Goal: Obtain resource: Obtain resource

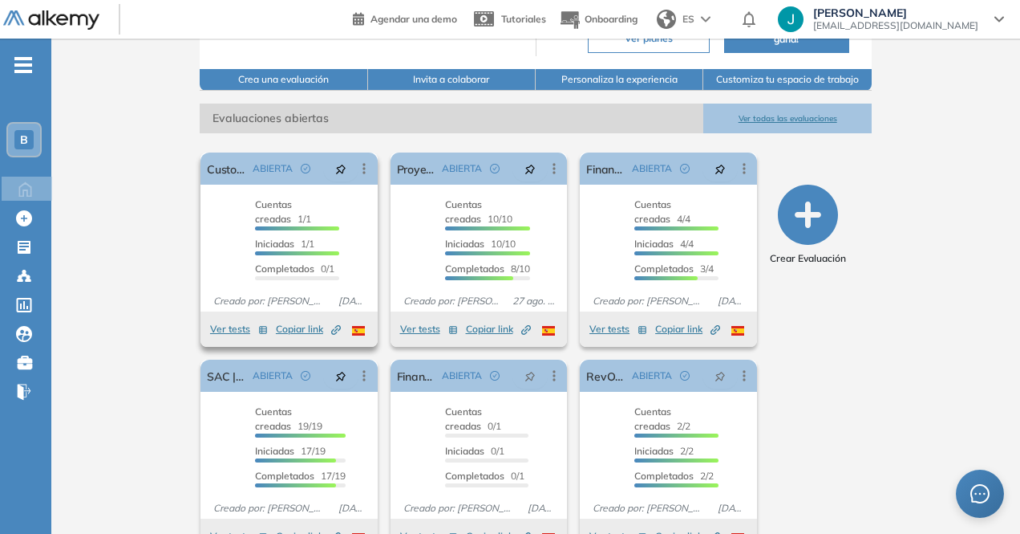
scroll to position [239, 0]
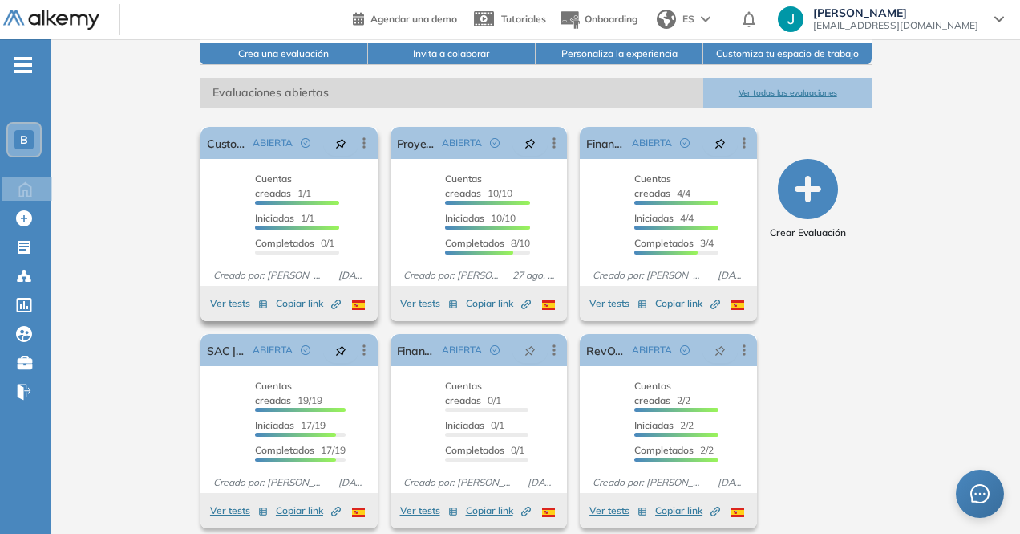
click at [276, 296] on span "Copiar link Created by potrace 1.16, written by [PERSON_NAME] [DATE]-[DATE]" at bounding box center [308, 303] width 65 height 14
click at [210, 296] on button "Ver tests" at bounding box center [239, 303] width 58 height 19
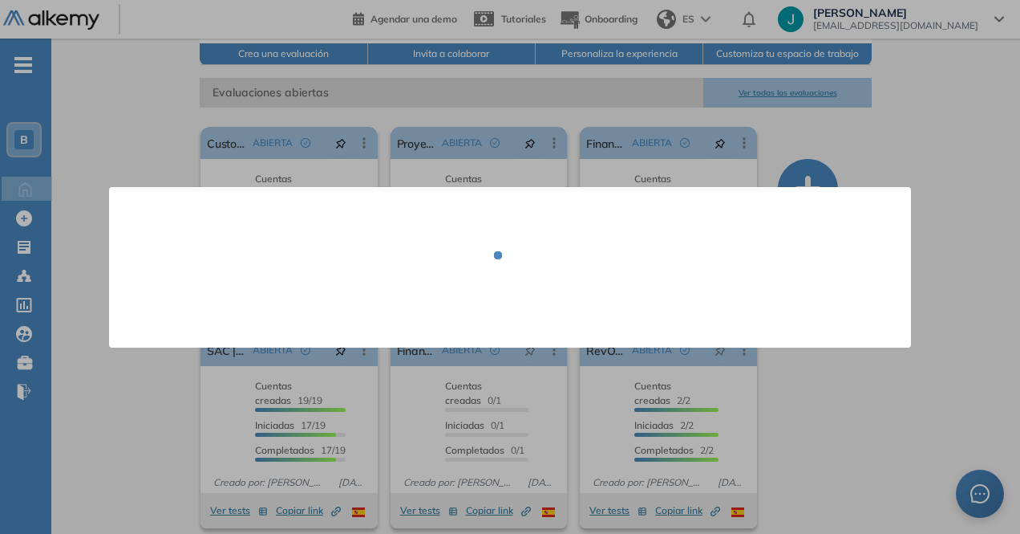
click at [198, 290] on div at bounding box center [510, 267] width 764 height 112
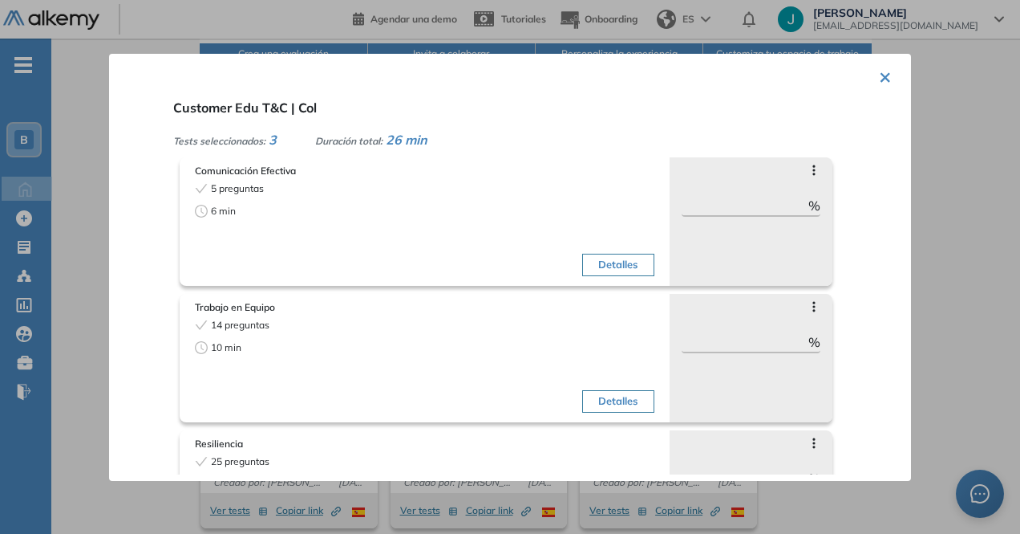
click at [869, 63] on div "× Customer Edu T&C | Col Tests seleccionados: 3 Duración total: 26 min Comunica…" at bounding box center [510, 267] width 802 height 427
click at [882, 71] on button "×" at bounding box center [885, 75] width 13 height 31
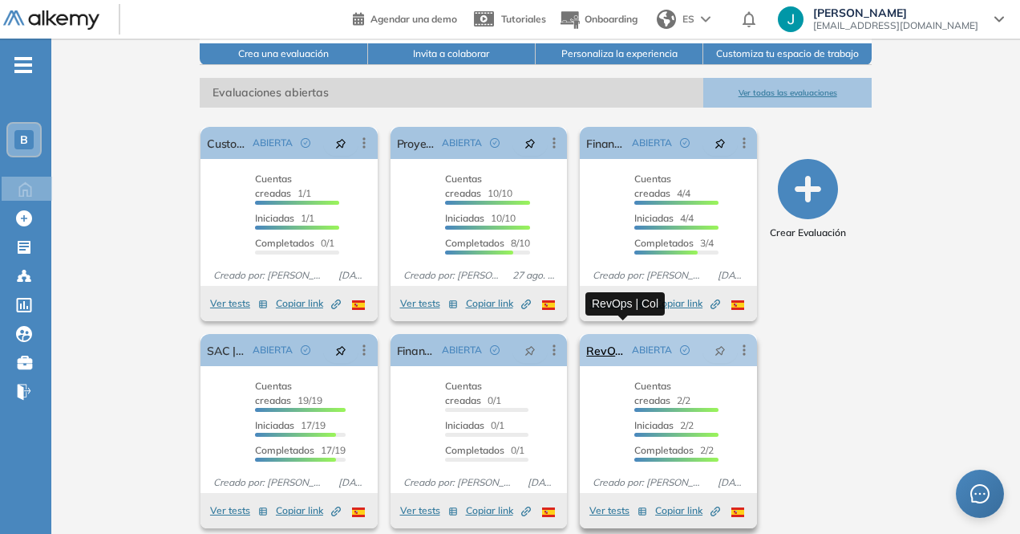
click at [626, 338] on link "RevOps | Col" at bounding box center [605, 350] width 39 height 32
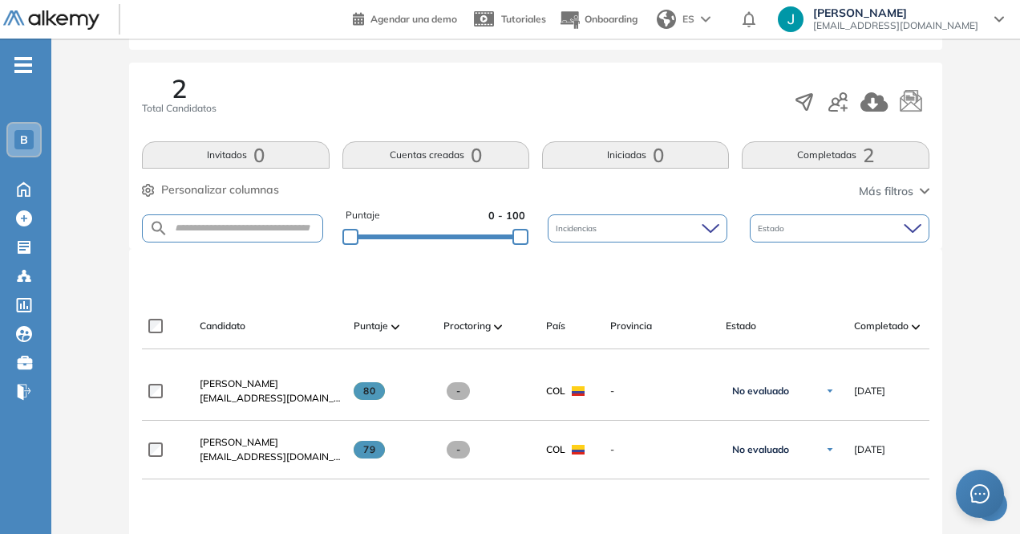
scroll to position [321, 0]
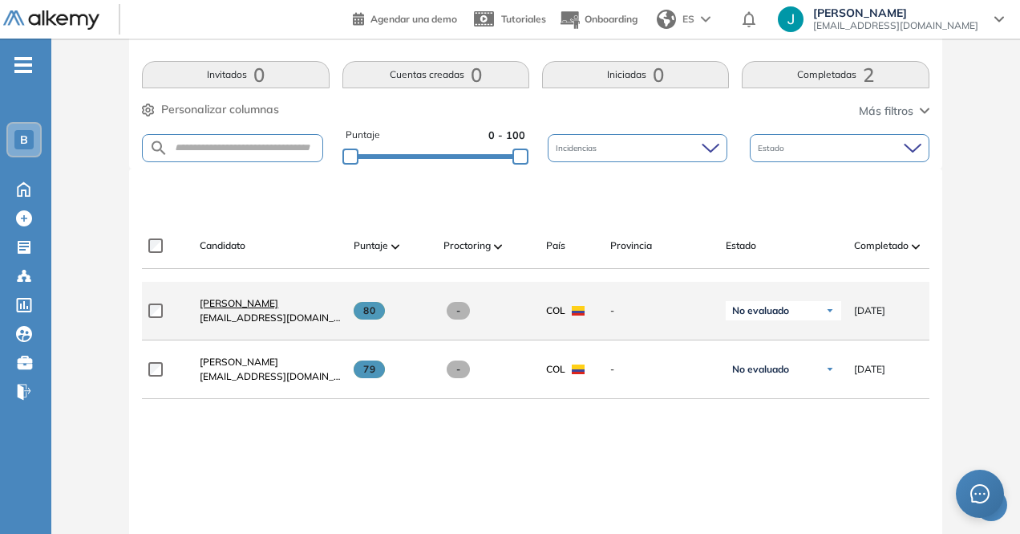
click at [227, 305] on span "[PERSON_NAME]" at bounding box center [239, 303] width 79 height 12
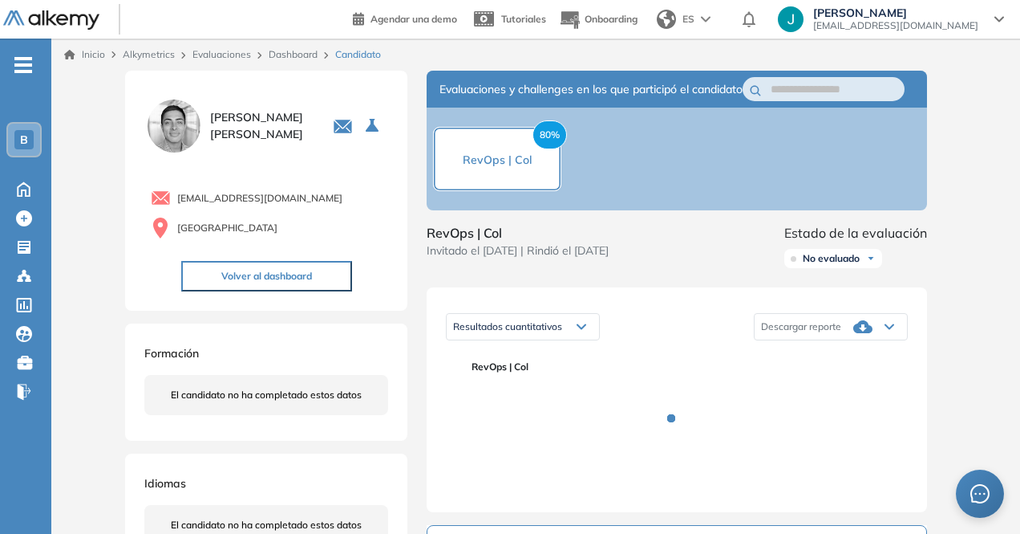
click at [809, 333] on span "Descargar reporte" at bounding box center [801, 326] width 80 height 13
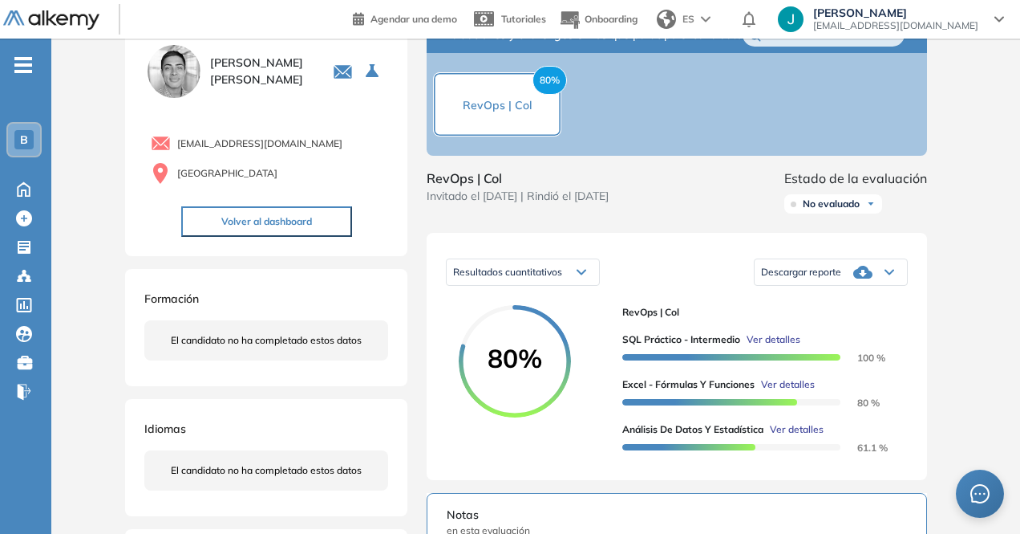
scroll to position [80, 0]
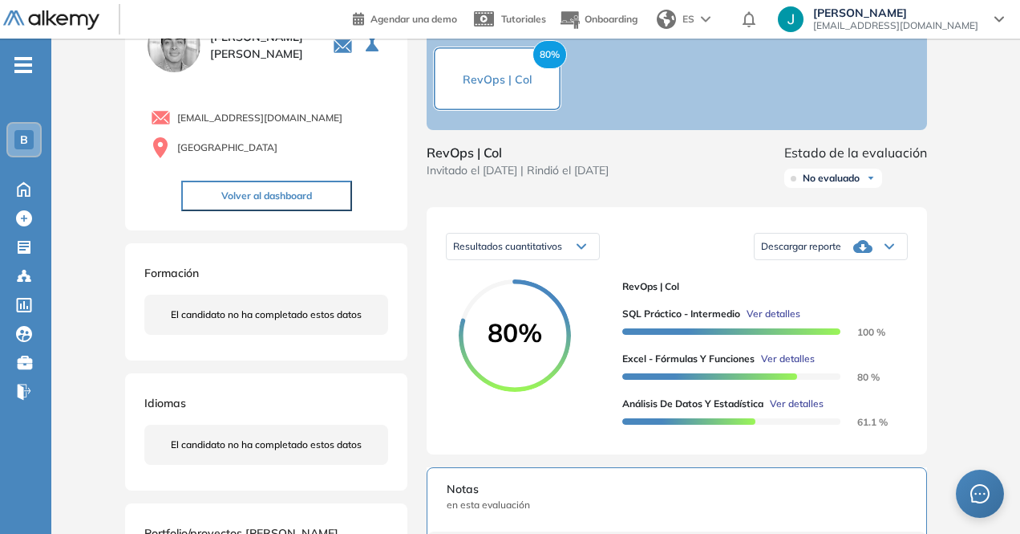
click at [895, 260] on div "Descargar reporte" at bounding box center [831, 246] width 152 height 32
click at [862, 306] on li "Descargar informe resumido" at bounding box center [822, 298] width 120 height 16
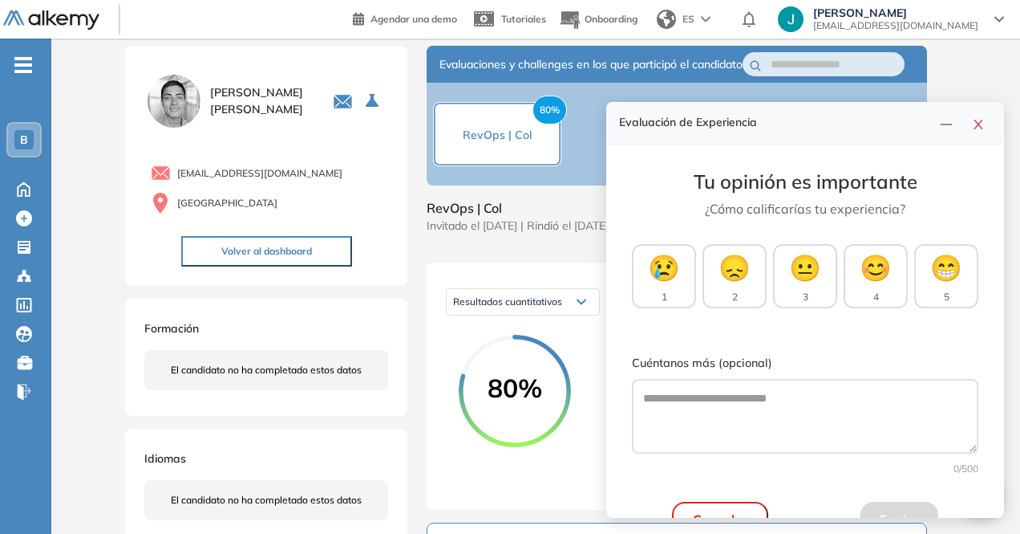
scroll to position [0, 0]
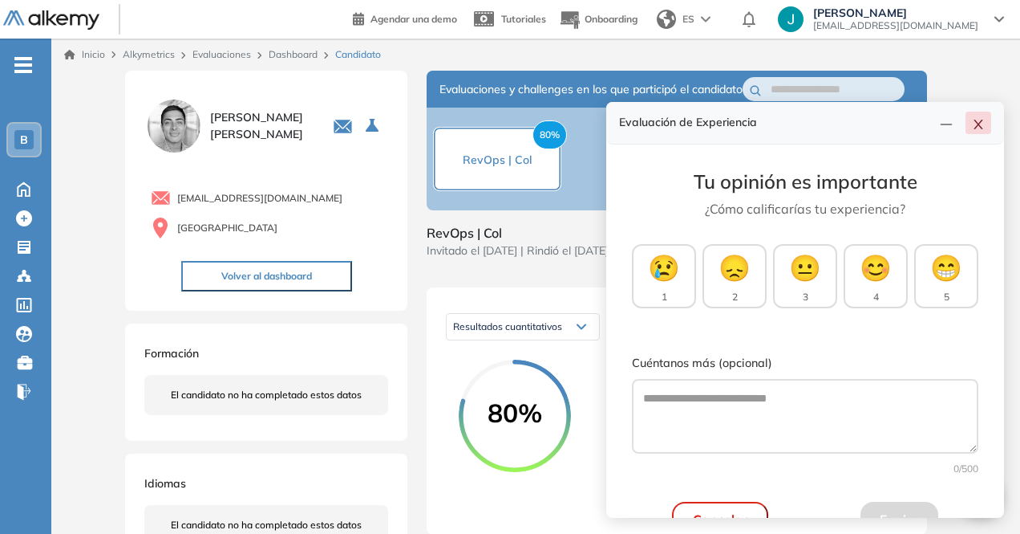
click at [982, 118] on icon "close" at bounding box center [978, 124] width 13 height 13
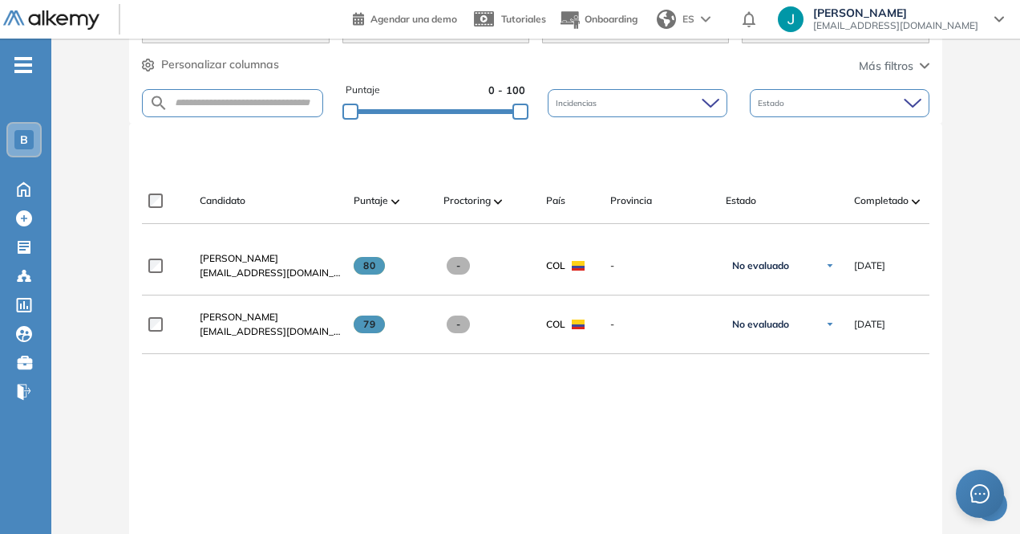
scroll to position [401, 0]
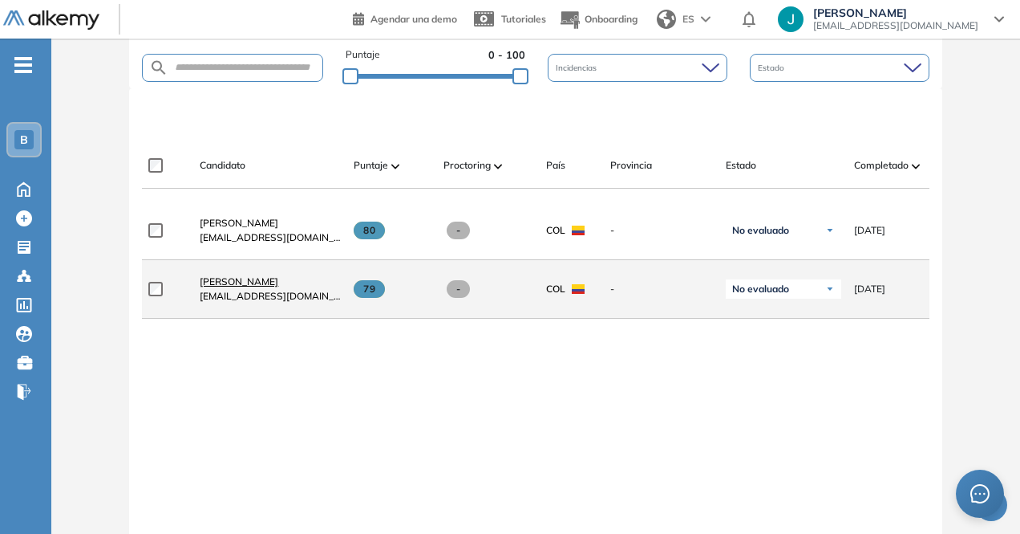
click at [233, 287] on span "[PERSON_NAME]" at bounding box center [239, 281] width 79 height 12
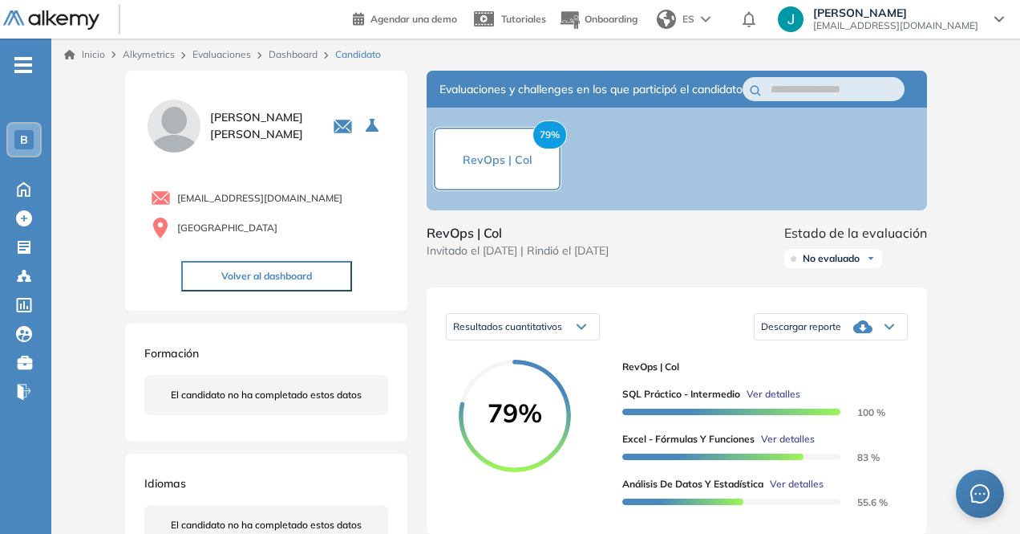
click at [870, 331] on div "Descargar reporte" at bounding box center [831, 326] width 152 height 32
click at [854, 387] on li "Descargar informe resumido" at bounding box center [822, 379] width 120 height 16
